Goal: Task Accomplishment & Management: Use online tool/utility

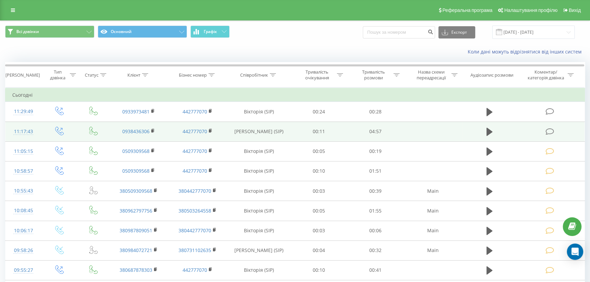
click at [554, 126] on td at bounding box center [551, 132] width 68 height 20
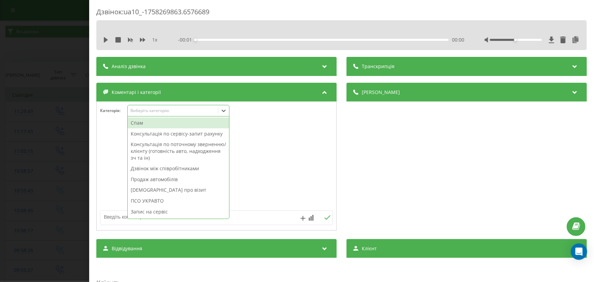
click at [149, 109] on div "Виберіть категорію" at bounding box center [172, 110] width 85 height 5
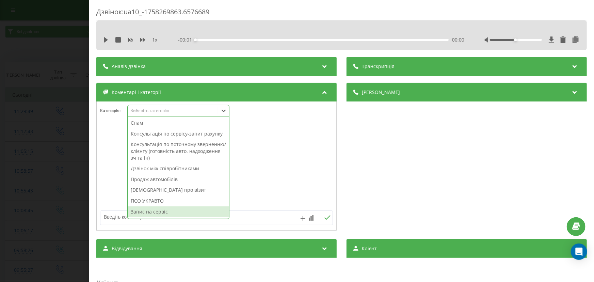
click at [160, 210] on div "Запис на сервіс" at bounding box center [179, 211] width 102 height 11
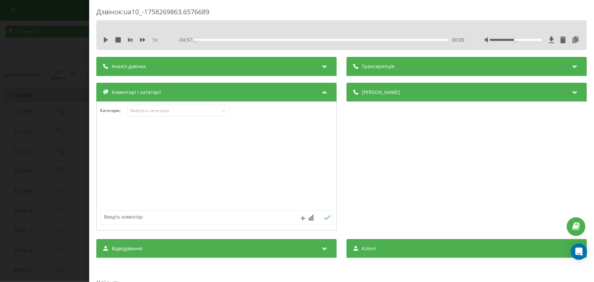
click at [110, 219] on textarea at bounding box center [193, 217] width 186 height 12
paste textarea "запис на сервіс 24,09,2025 09:00"
click at [221, 218] on textarea "запис на сервіс 24,09,2025 09:00" at bounding box center [193, 217] width 186 height 12
type textarea "запис на сервіс 24,09,2025 09:00 рено меган"
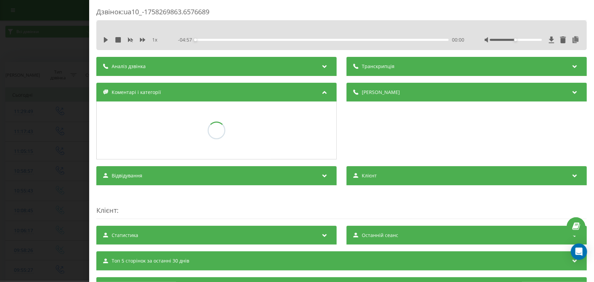
click at [37, 163] on div "Дзвінок : ua10_-1758269863.6576689 1 x - 04:57 00:00 00:00 Транскрипція Для AI-…" at bounding box center [297, 141] width 594 height 282
